Goal: Check status: Check status

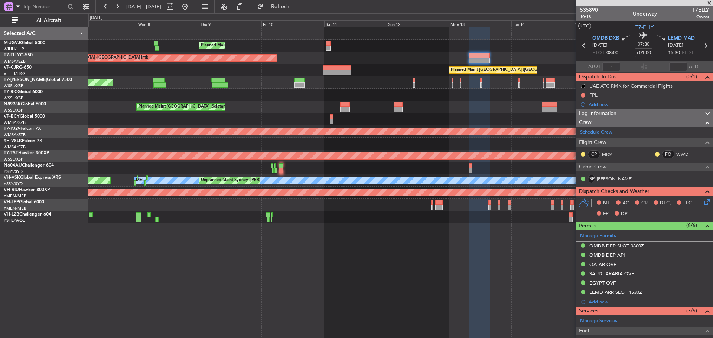
scroll to position [99, 0]
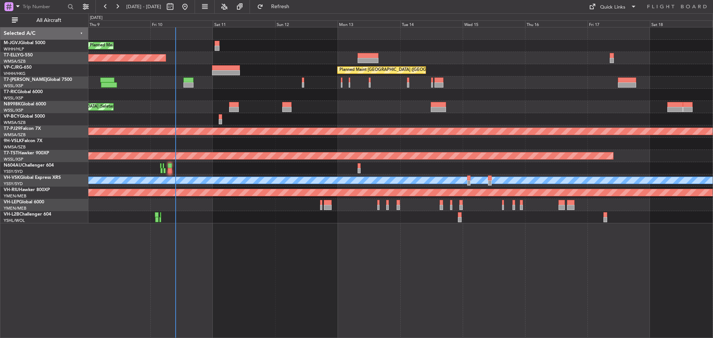
click at [255, 151] on div "Planned Maint [GEOGRAPHIC_DATA] (Seletar) Planned Maint [GEOGRAPHIC_DATA] ([GEO…" at bounding box center [400, 125] width 624 height 196
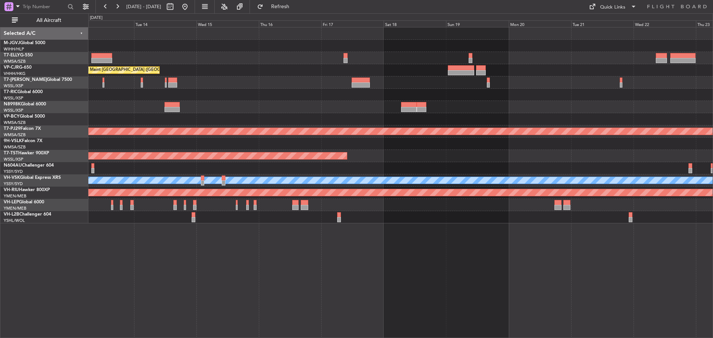
click at [371, 82] on div "Planned Maint [GEOGRAPHIC_DATA] ([GEOGRAPHIC_DATA] Intl) Planned Maint [GEOGRAP…" at bounding box center [400, 125] width 624 height 196
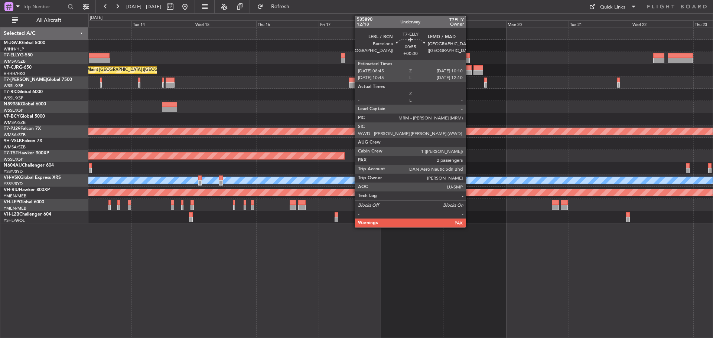
click at [469, 53] on div at bounding box center [468, 55] width 4 height 5
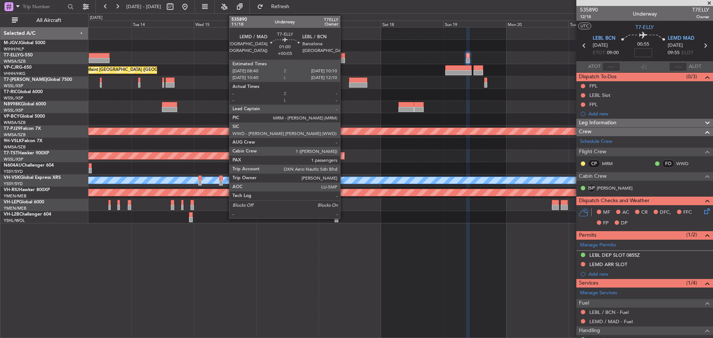
click at [344, 61] on div at bounding box center [343, 60] width 4 height 5
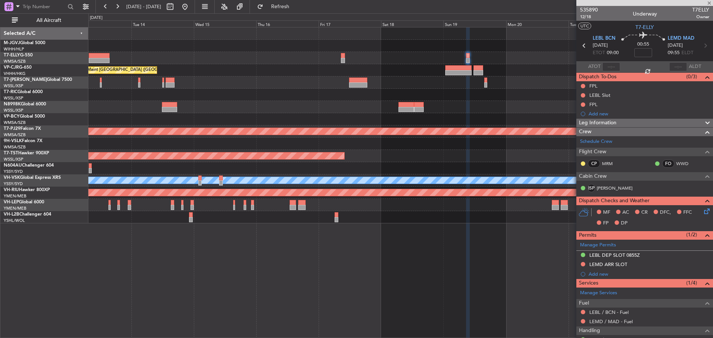
type input "+00:05"
type input "1"
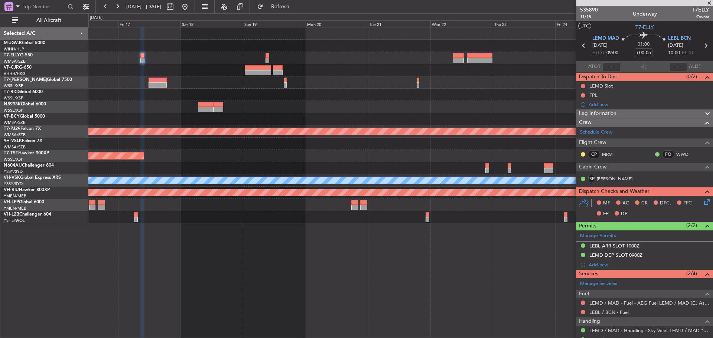
click at [354, 76] on div "Planned Maint [GEOGRAPHIC_DATA] ([GEOGRAPHIC_DATA] Intl) Planned Maint [GEOGRAP…" at bounding box center [400, 125] width 624 height 196
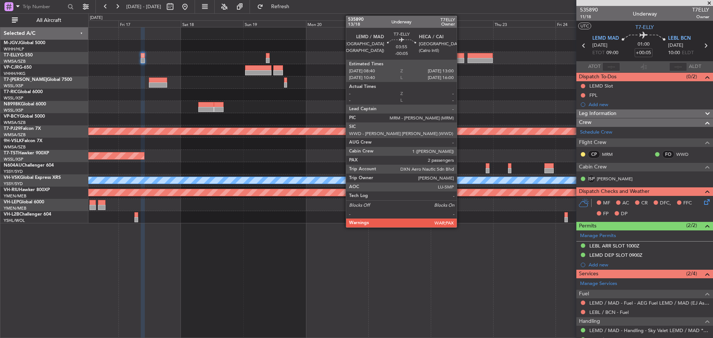
click at [460, 60] on div at bounding box center [459, 60] width 12 height 5
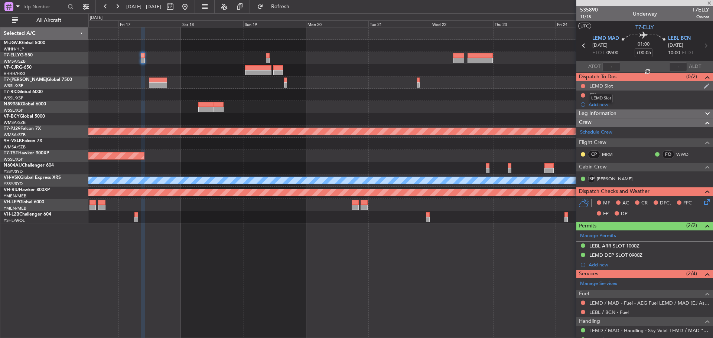
type input "-00:05"
type input "2"
